Goal: Navigation & Orientation: Find specific page/section

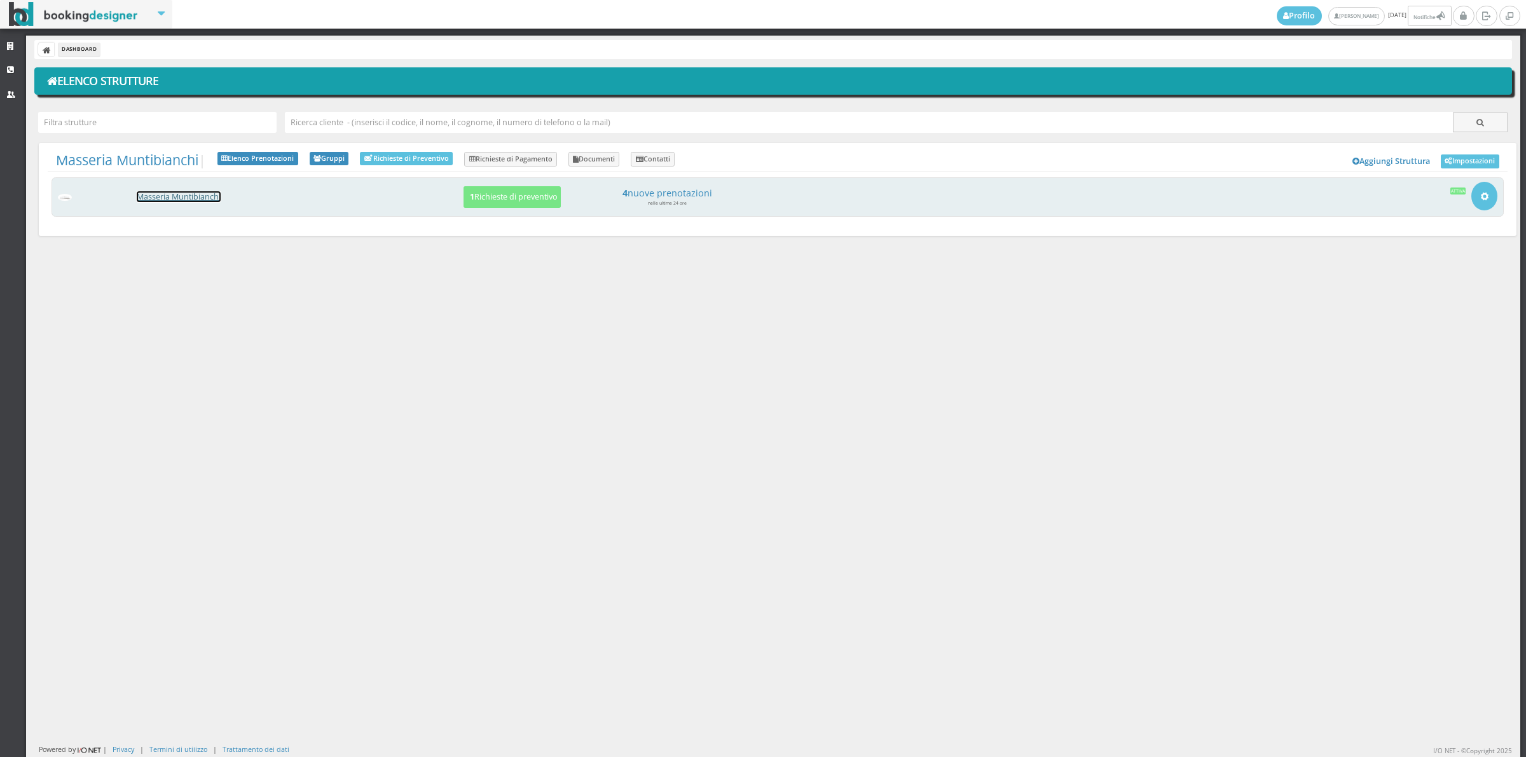
click at [170, 202] on link "Masseria Muntibianchi" at bounding box center [179, 196] width 84 height 11
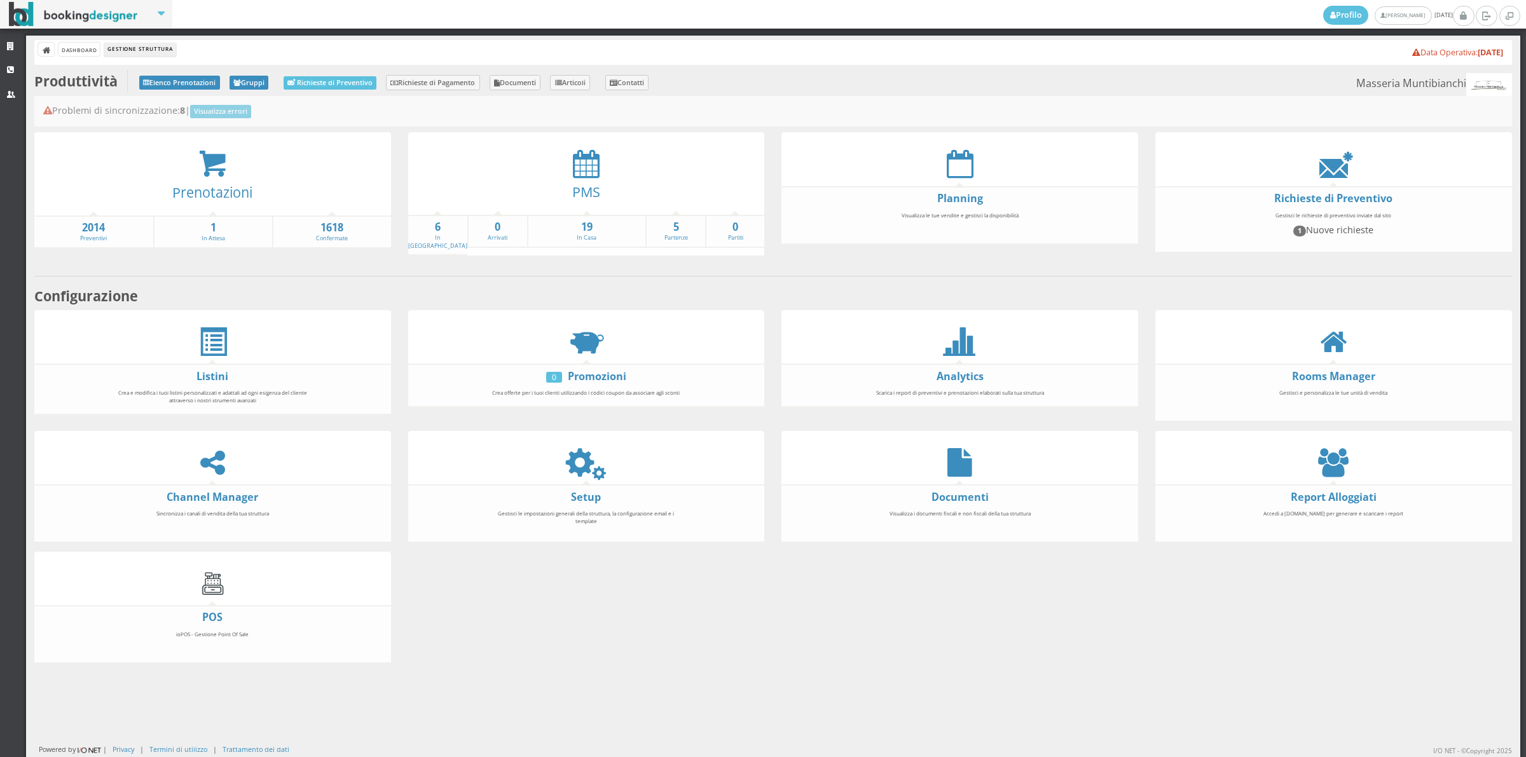
click at [577, 125] on div "Problemi di sincronizzazione: 8 | Visualizza errori" at bounding box center [773, 111] width 1478 height 31
click at [577, 170] on icon at bounding box center [586, 163] width 27 height 29
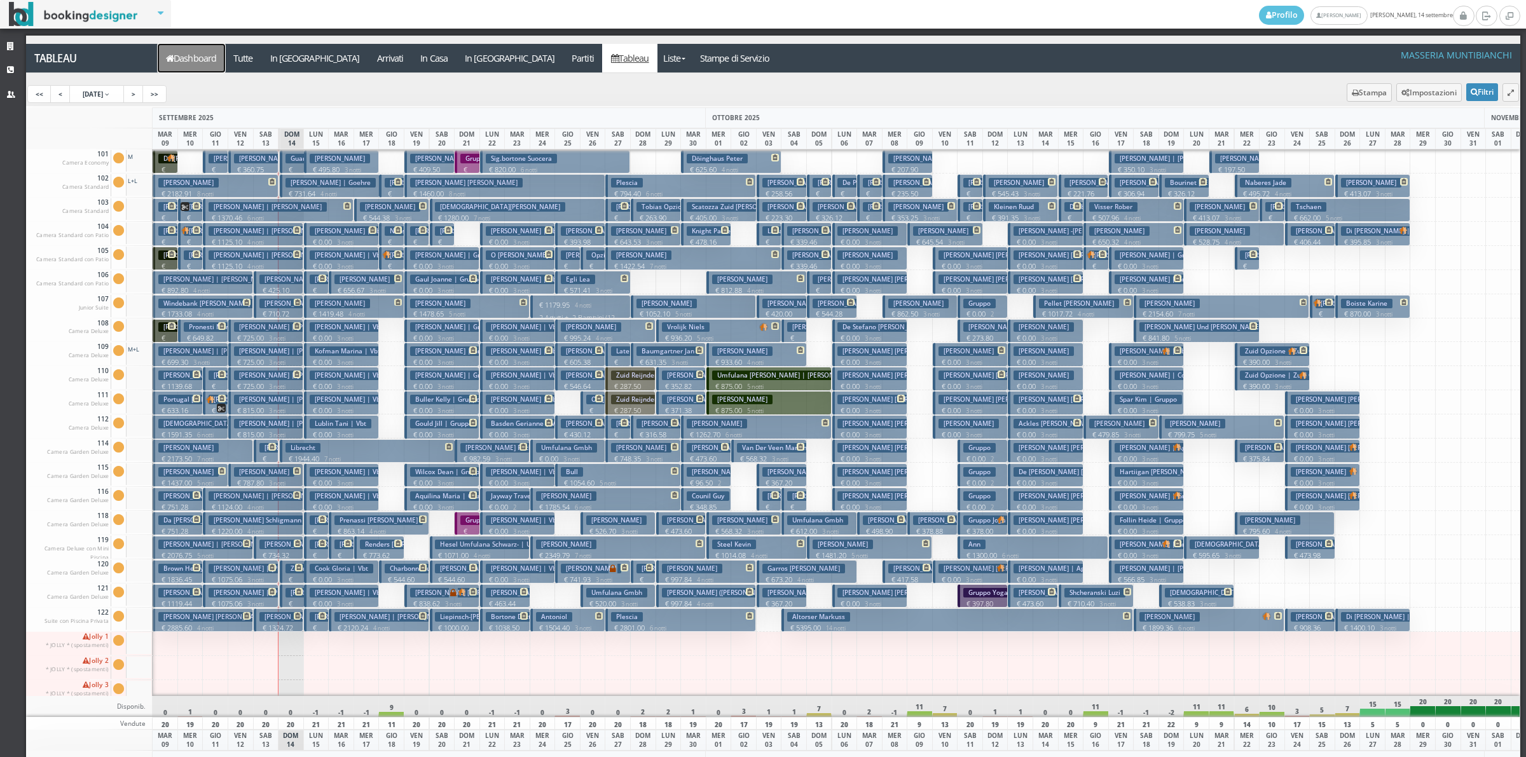
click at [201, 55] on link "Dashboard" at bounding box center [191, 58] width 67 height 29
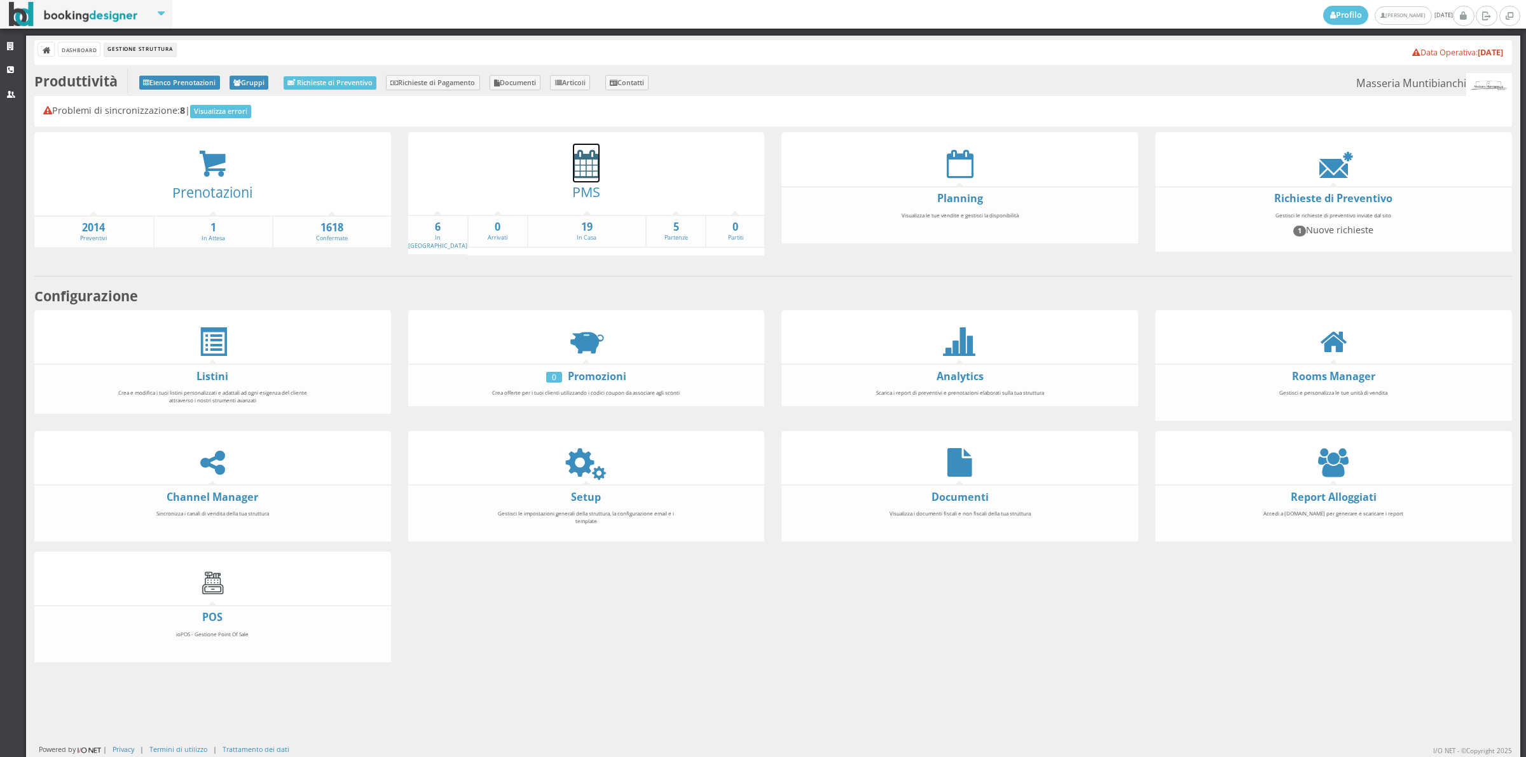
click at [591, 167] on icon at bounding box center [586, 163] width 27 height 29
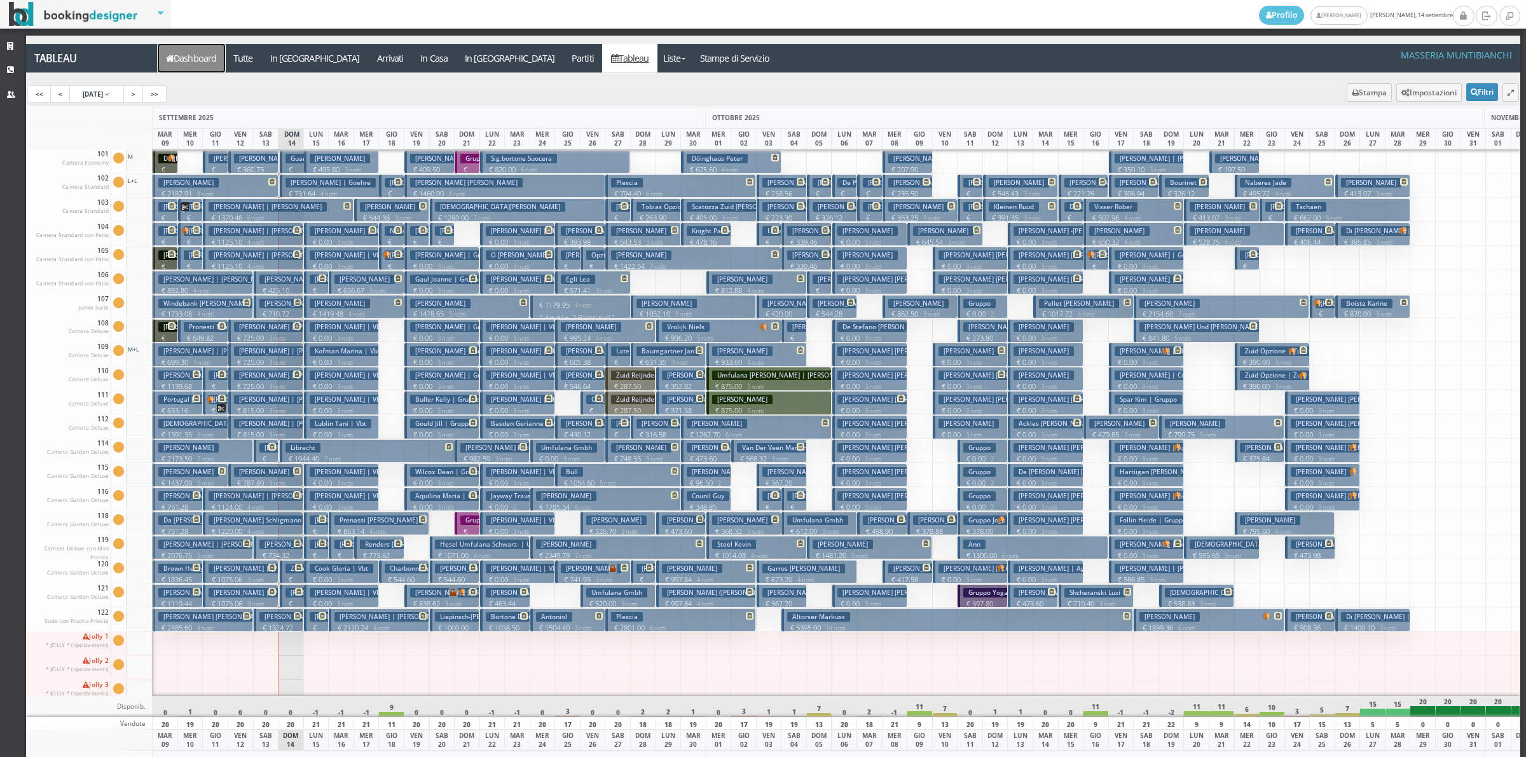
click at [179, 64] on link "Dashboard" at bounding box center [191, 58] width 67 height 29
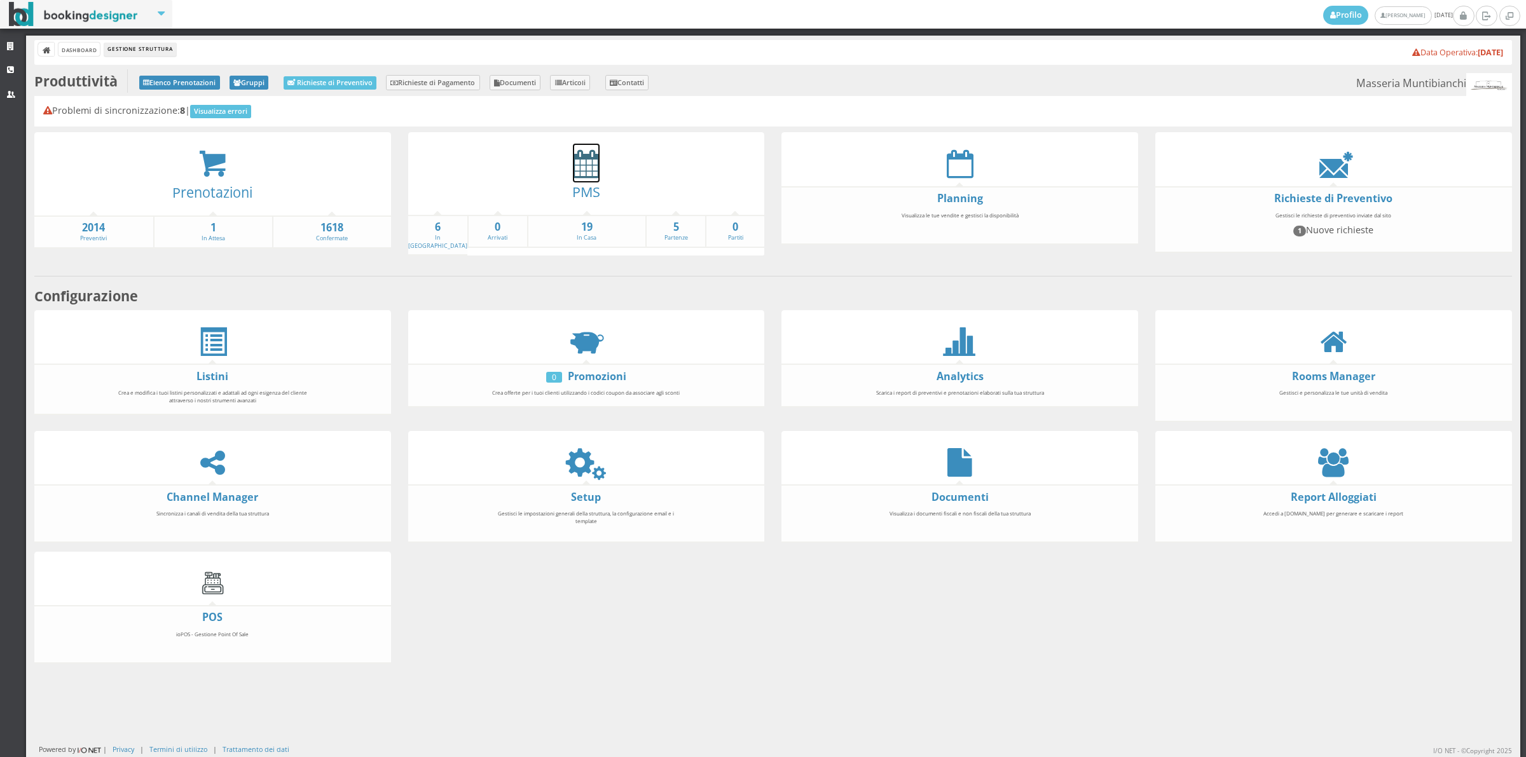
click at [589, 166] on icon at bounding box center [586, 163] width 27 height 29
